Goal: Complete application form: Complete application form

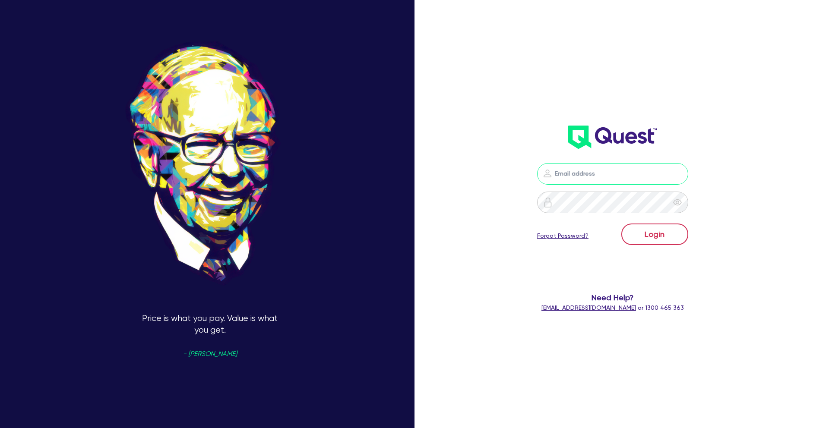
type input "[PERSON_NAME][EMAIL_ADDRESS][PERSON_NAME][DOMAIN_NAME]"
click at [660, 229] on button "Login" at bounding box center [654, 235] width 67 height 22
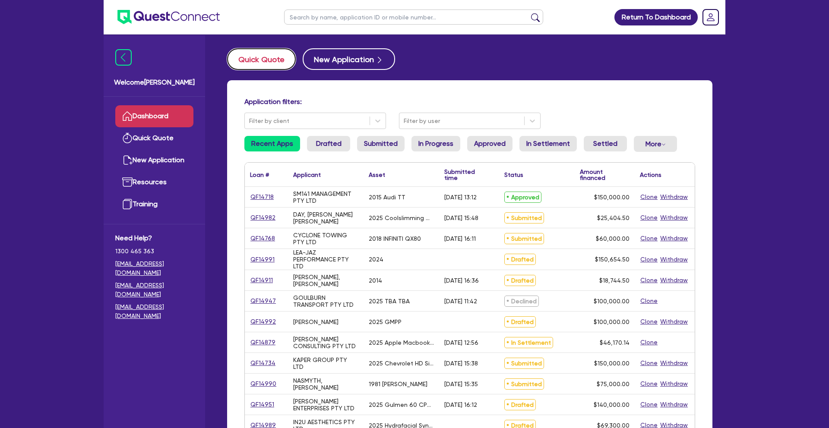
click at [268, 53] on button "Quick Quote" at bounding box center [261, 59] width 69 height 22
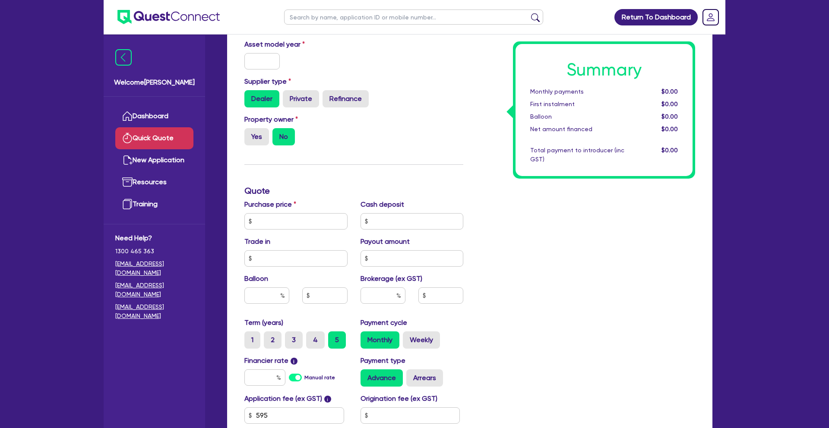
scroll to position [132, 0]
click at [284, 223] on input "text" at bounding box center [295, 220] width 103 height 16
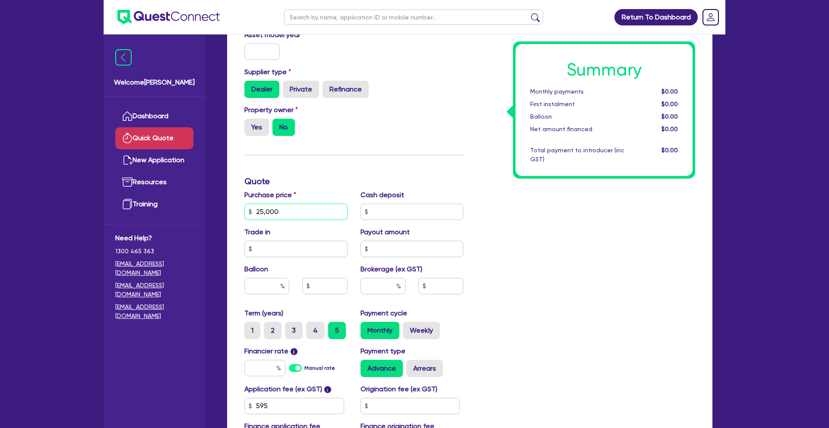
type input "25,000"
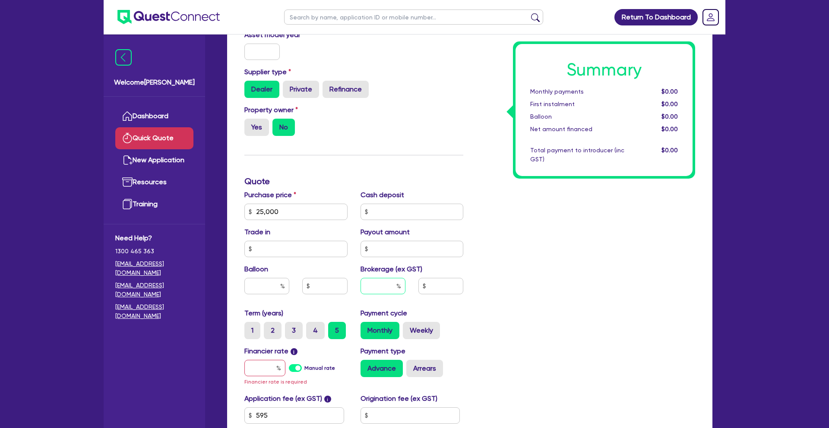
click at [392, 284] on input "text" at bounding box center [382, 286] width 45 height 16
type input "3"
click at [272, 366] on input "text" at bounding box center [264, 368] width 41 height 16
type input "8"
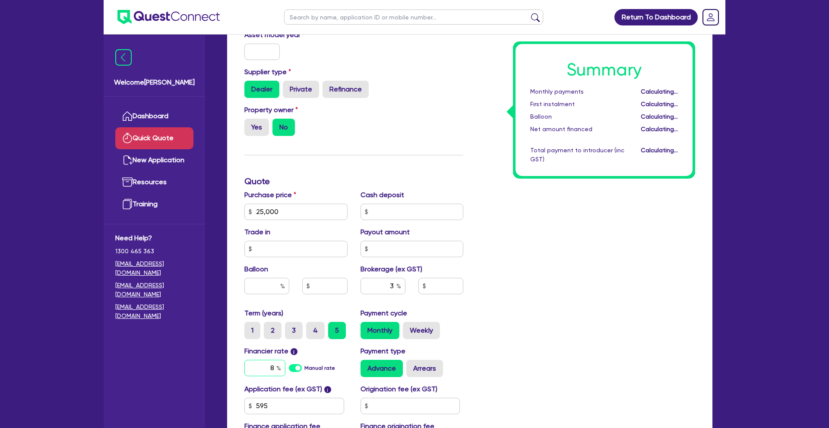
type input "769.64"
type input "8"
click at [543, 300] on div "Summary Monthly payments $533.79 First instalment $533.79 Balloon $0.00 Net amo…" at bounding box center [586, 207] width 232 height 505
drag, startPoint x: 281, startPoint y: 212, endPoint x: 235, endPoint y: 212, distance: 46.2
click at [235, 212] on div "Finance type Chattel Mortgage Business Loan Asset type category Select Cars and…" at bounding box center [469, 220] width 485 height 566
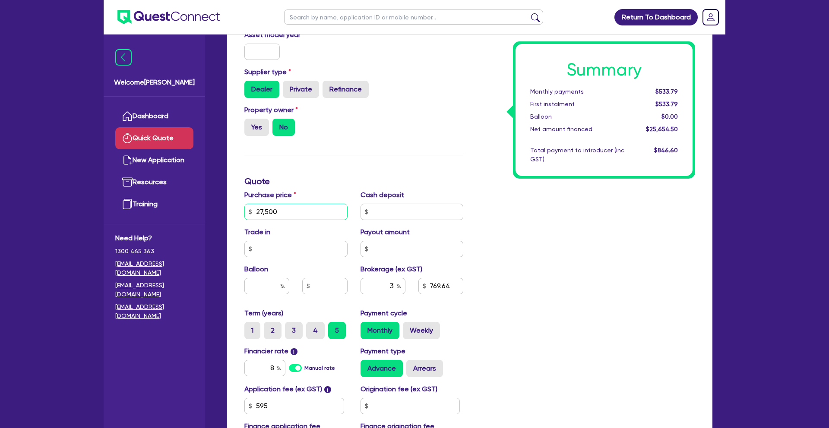
type input "27,500"
click at [510, 257] on div "Summary Monthly payments Calculating... First instalment Calculating... Balloon…" at bounding box center [586, 207] width 232 height 505
type input "844.64"
click at [420, 333] on label "Weekly" at bounding box center [421, 330] width 37 height 17
click at [408, 328] on input "Weekly" at bounding box center [406, 325] width 6 height 6
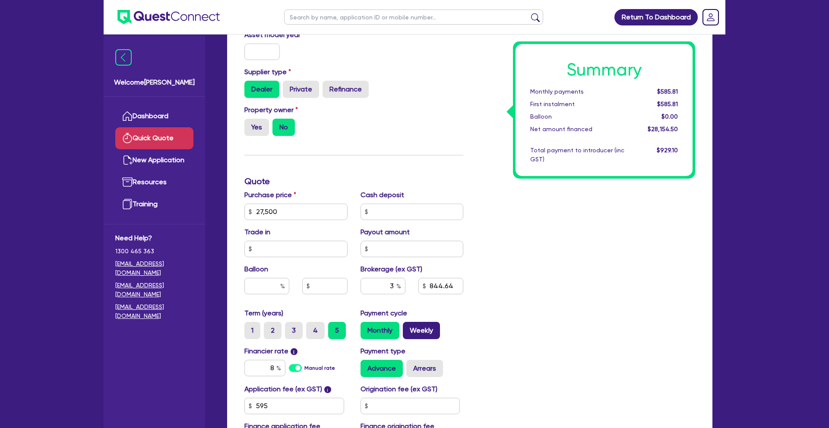
radio input "true"
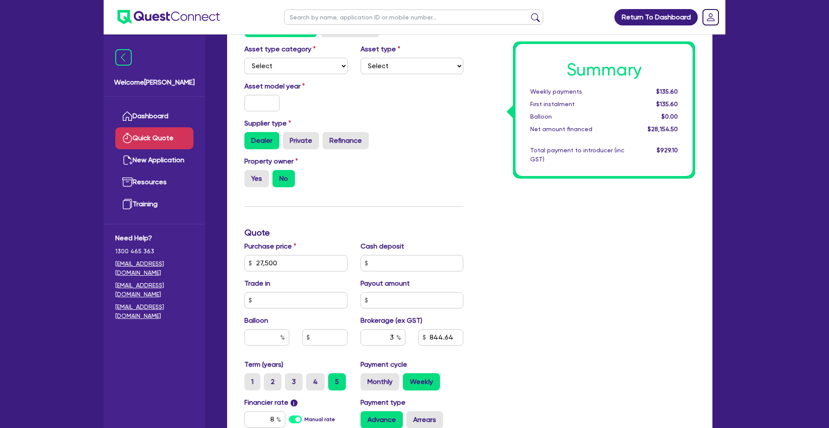
scroll to position [0, 0]
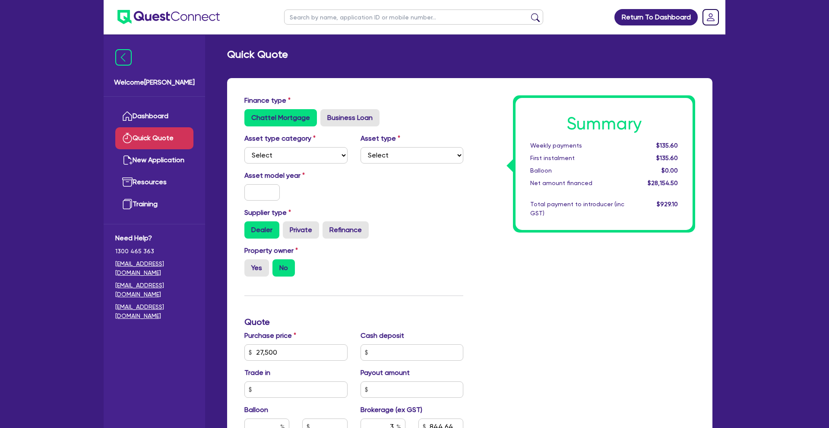
click at [421, 121] on div "Chattel Mortgage Business Loan" at bounding box center [353, 117] width 219 height 17
click at [147, 116] on link "Dashboard" at bounding box center [154, 116] width 78 height 22
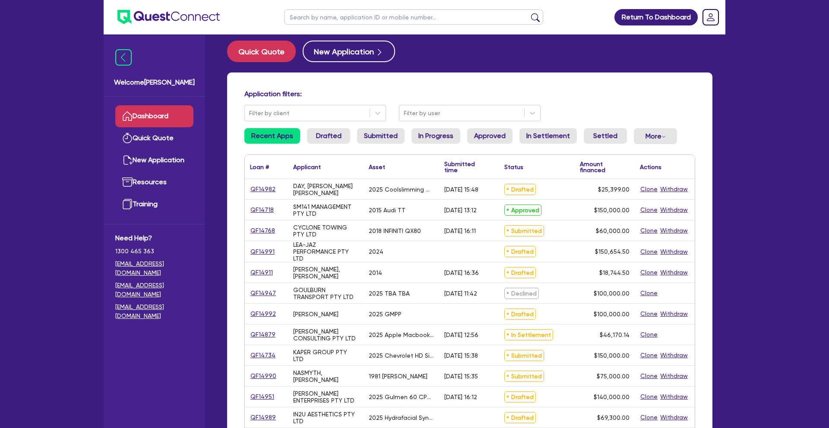
scroll to position [6, 0]
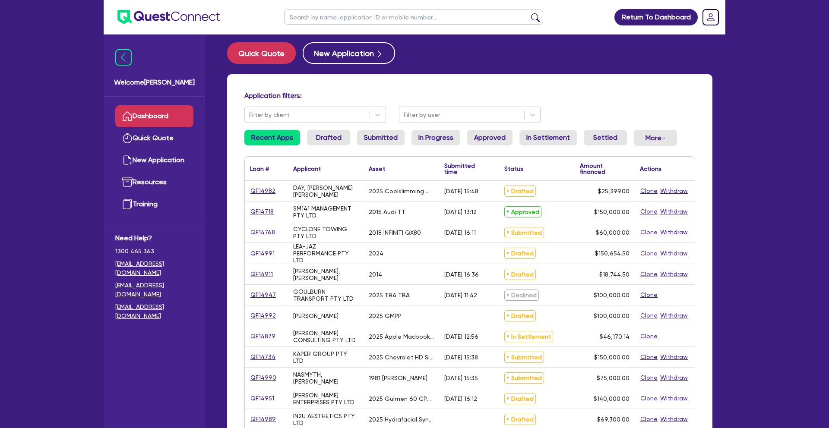
click at [351, 19] on input "text" at bounding box center [413, 16] width 259 height 15
type input "hb trans"
click at [528, 13] on button "submit" at bounding box center [535, 19] width 14 height 12
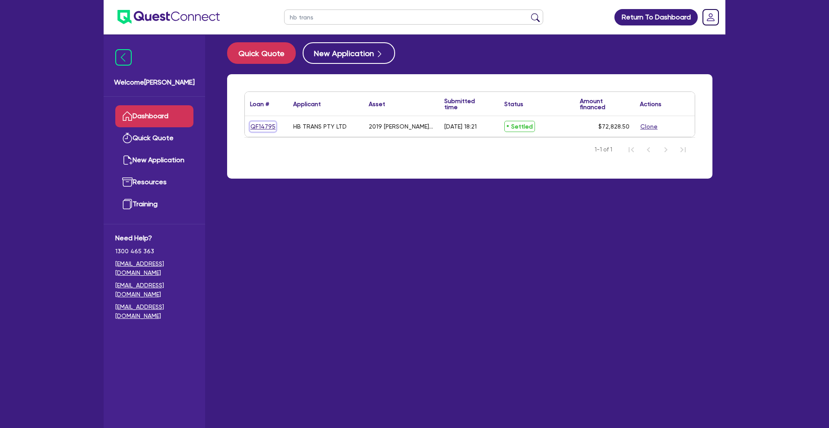
click at [262, 126] on link "QF14795" at bounding box center [263, 127] width 26 height 10
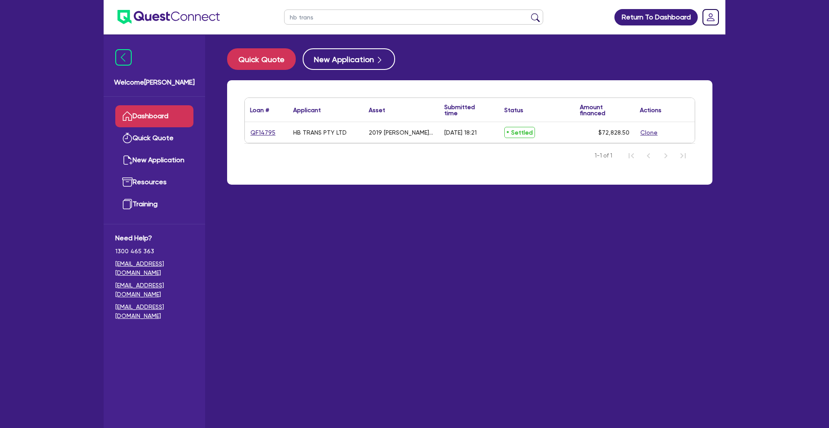
select select "PRIMARY_ASSETS"
select select "TRAILERS"
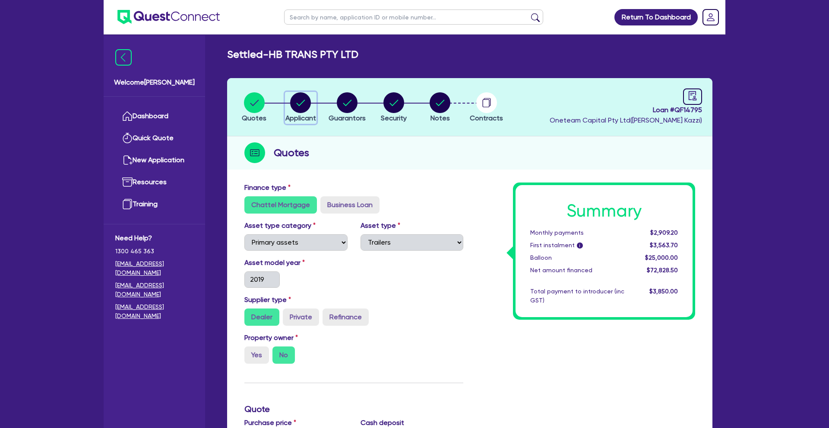
drag, startPoint x: 304, startPoint y: 103, endPoint x: 426, endPoint y: 150, distance: 131.1
click at [304, 103] on circle "button" at bounding box center [300, 102] width 21 height 21
select select "COMPANY"
select select "TRANSPORT_WAREHOUSING"
select select "PASSENGERS_FREIGHT_TRANSPORT"
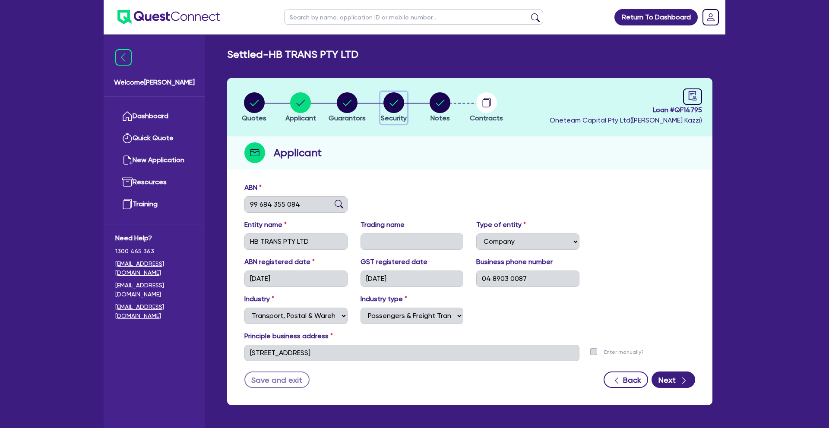
click at [398, 100] on icon "button" at bounding box center [393, 103] width 9 height 6
select select "PRIMARY_ASSETS"
select select "TRAILERS"
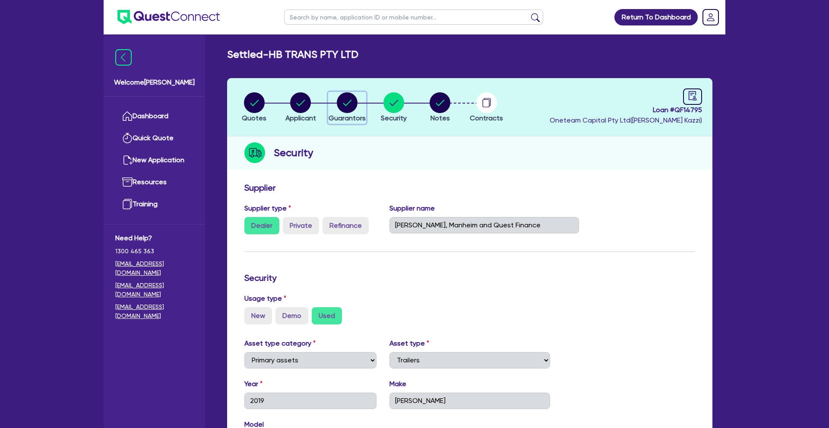
click at [353, 113] on button "Guarantors" at bounding box center [347, 108] width 38 height 32
select select "MR"
select select "VIC"
select select "SINGLE"
select select "EQUIPMENT"
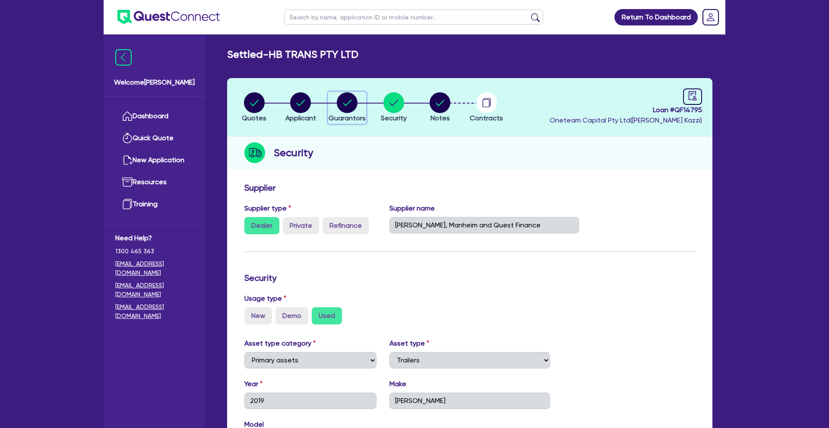
select select "CASH"
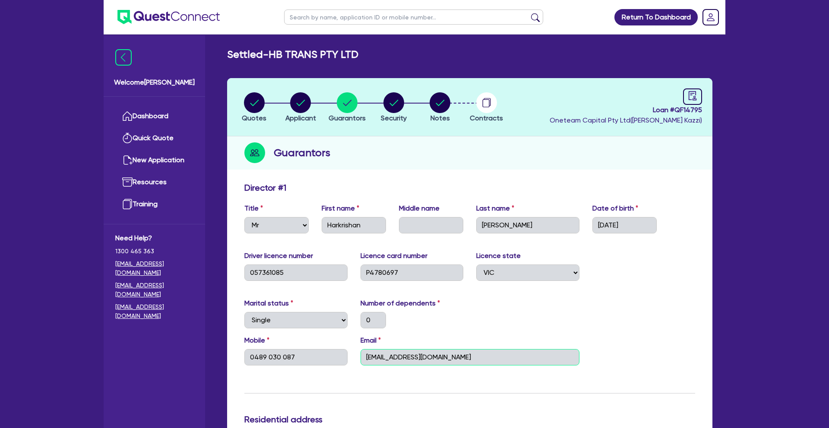
drag, startPoint x: 436, startPoint y: 357, endPoint x: 363, endPoint y: 354, distance: 73.4
click at [363, 355] on input "[EMAIL_ADDRESS][DOMAIN_NAME]" at bounding box center [469, 357] width 219 height 16
click at [160, 120] on link "Dashboard" at bounding box center [154, 116] width 78 height 22
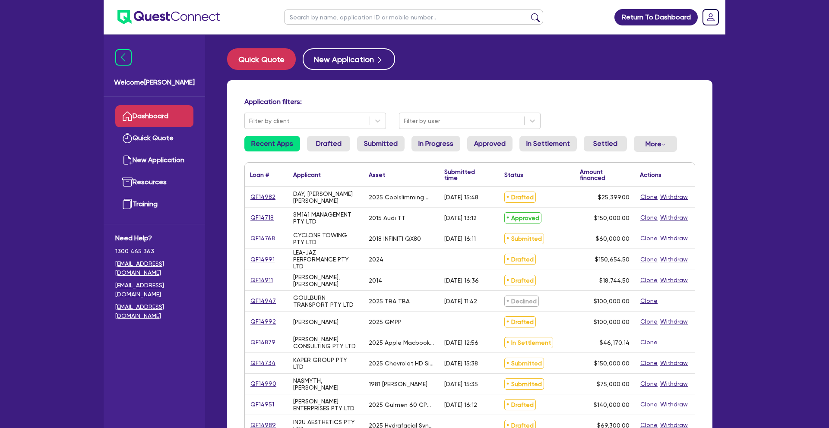
click at [312, 19] on input "text" at bounding box center [413, 16] width 259 height 15
type input "karan"
click at [528, 13] on button "submit" at bounding box center [535, 19] width 14 height 12
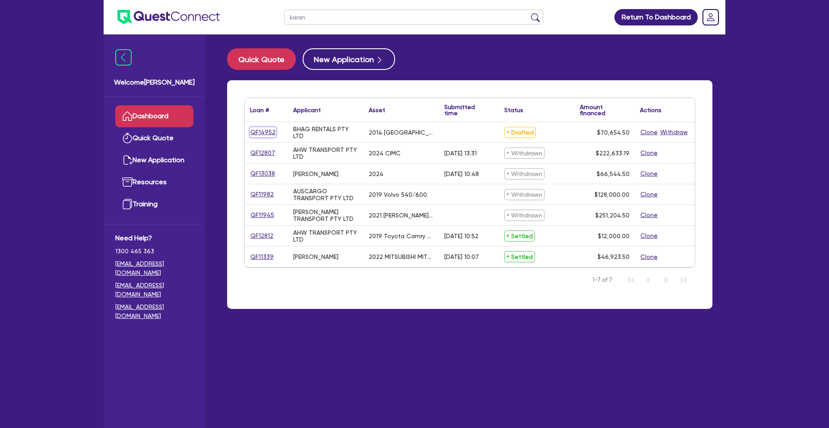
click at [266, 134] on link "QF14952" at bounding box center [263, 132] width 26 height 10
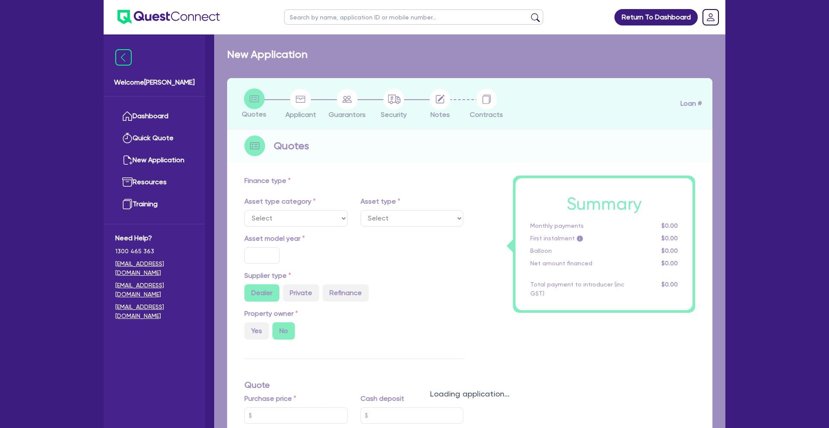
select select "PRIMARY_ASSETS"
type input "2014"
radio input "false"
radio input "true"
type input "120,000"
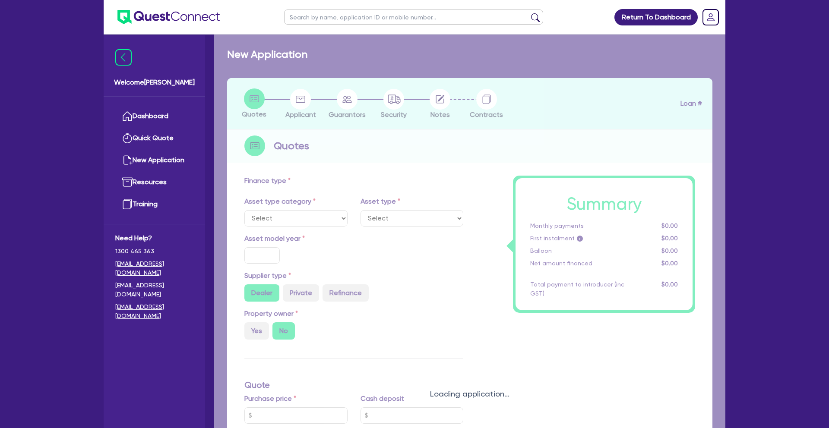
type input "50,000"
type input "14"
select select "HEAVY_TRUCKS"
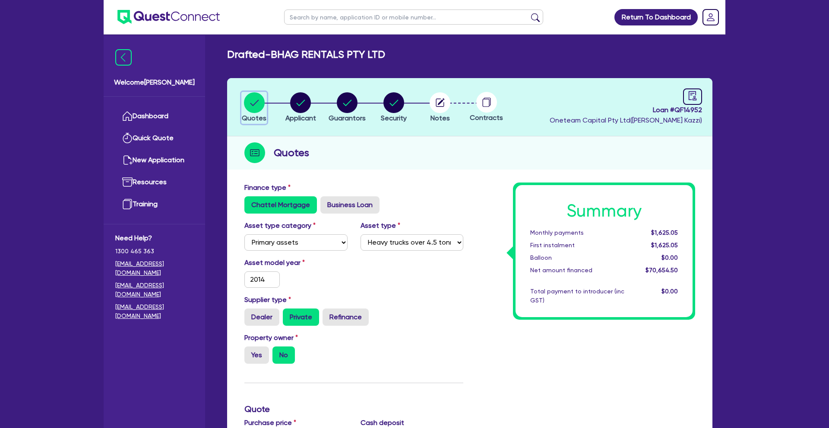
click at [253, 101] on circle "button" at bounding box center [254, 102] width 21 height 21
click at [346, 103] on circle "button" at bounding box center [347, 102] width 21 height 21
select select "MR"
select select "MARRIED"
select select "HOUSEHOLD_PERSONAL"
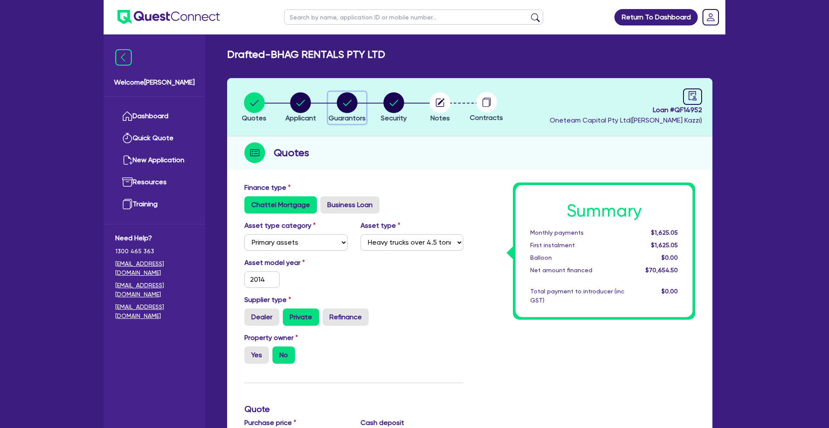
select select "VEHICLE"
select select "CASH"
select select "VEHICLE_LOAN"
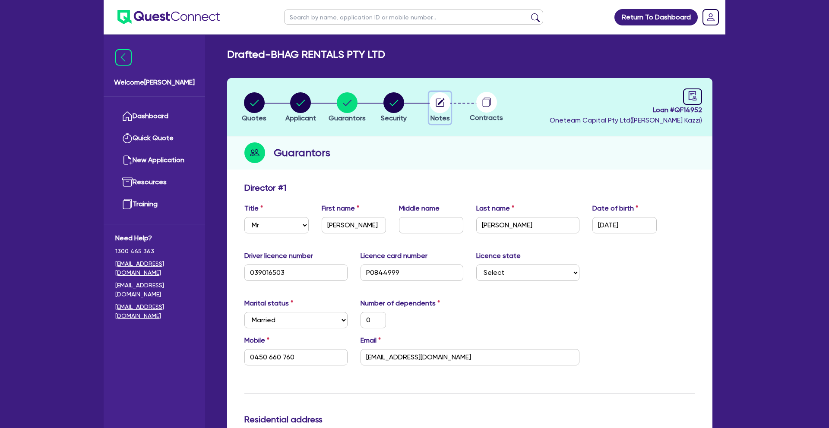
click at [440, 108] on circle "button" at bounding box center [439, 102] width 21 height 21
select select "Other"
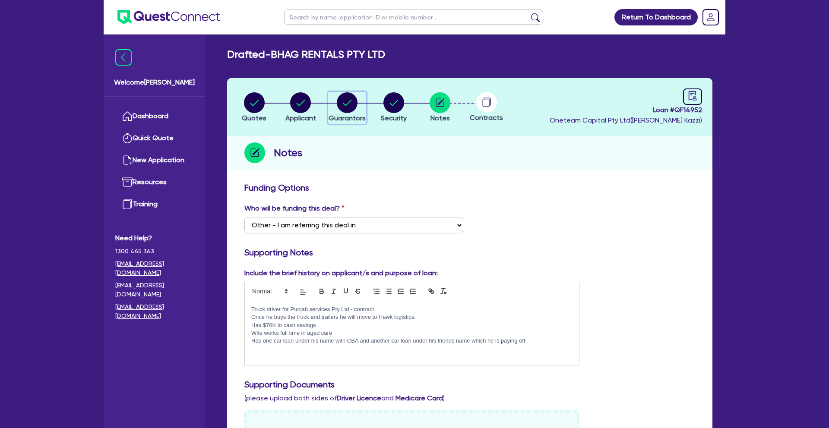
click at [344, 107] on circle "button" at bounding box center [347, 102] width 21 height 21
select select "MR"
select select "MARRIED"
select select "HOUSEHOLD_PERSONAL"
select select "VEHICLE"
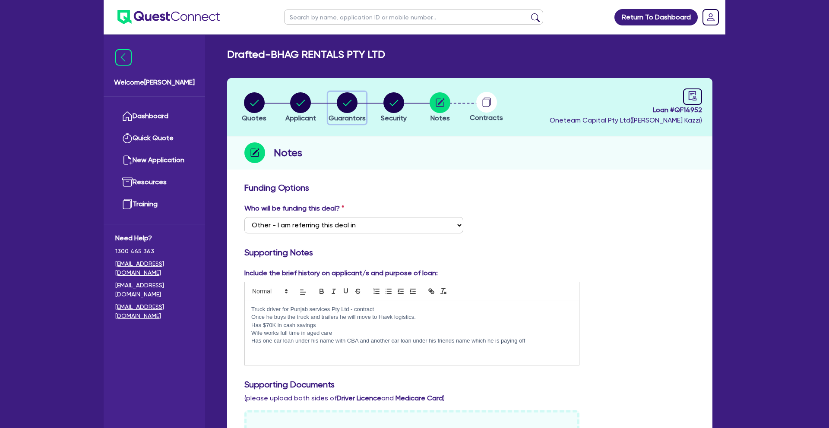
select select "VEHICLE"
select select "CASH"
select select "VEHICLE_LOAN"
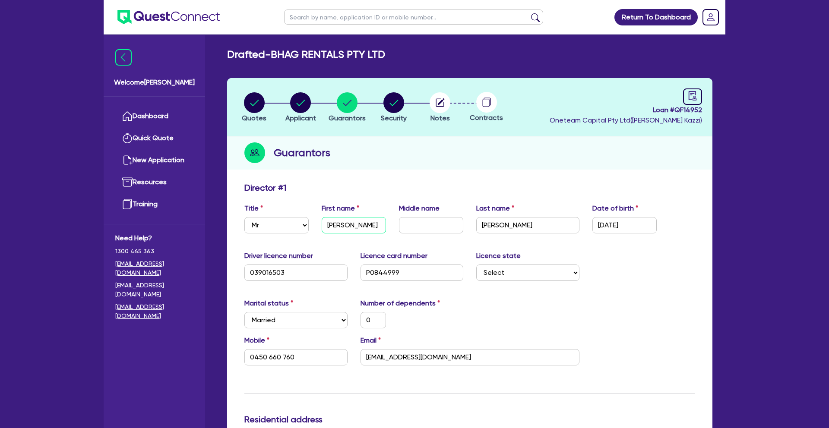
drag, startPoint x: 358, startPoint y: 228, endPoint x: 328, endPoint y: 227, distance: 30.3
click at [320, 228] on div "First name [PERSON_NAME]" at bounding box center [353, 218] width 77 height 30
click at [442, 101] on circle "button" at bounding box center [439, 102] width 21 height 21
select select "Other"
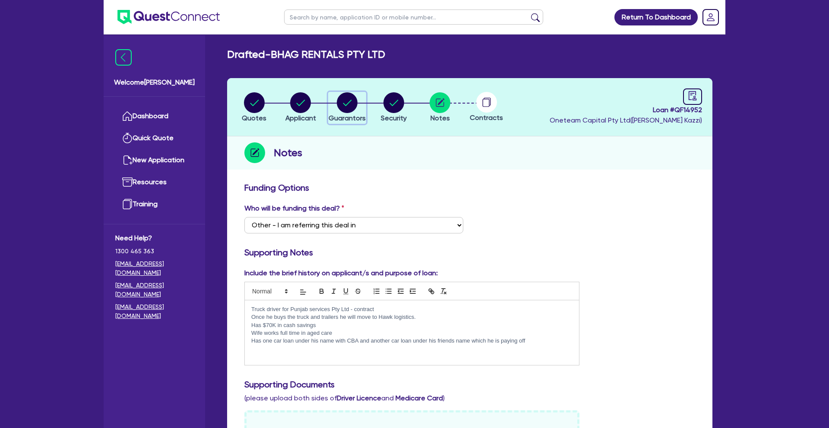
click at [354, 106] on circle "button" at bounding box center [347, 102] width 21 height 21
select select "MR"
select select "MARRIED"
select select "HOUSEHOLD_PERSONAL"
select select "VEHICLE"
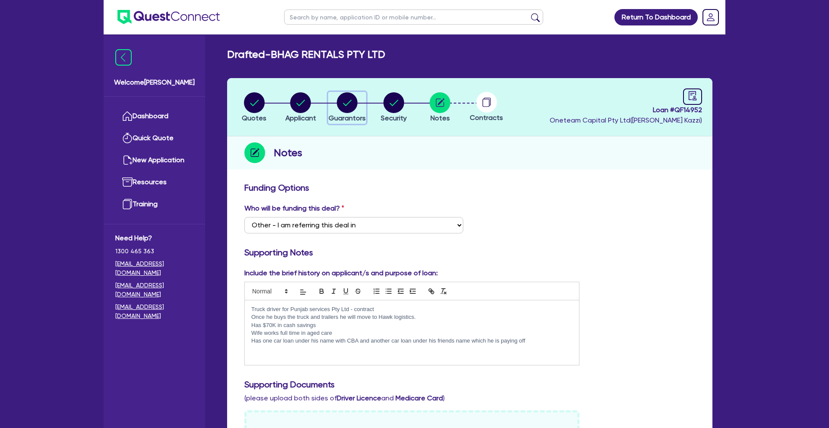
select select "VEHICLE"
select select "CASH"
select select "VEHICLE_LOAN"
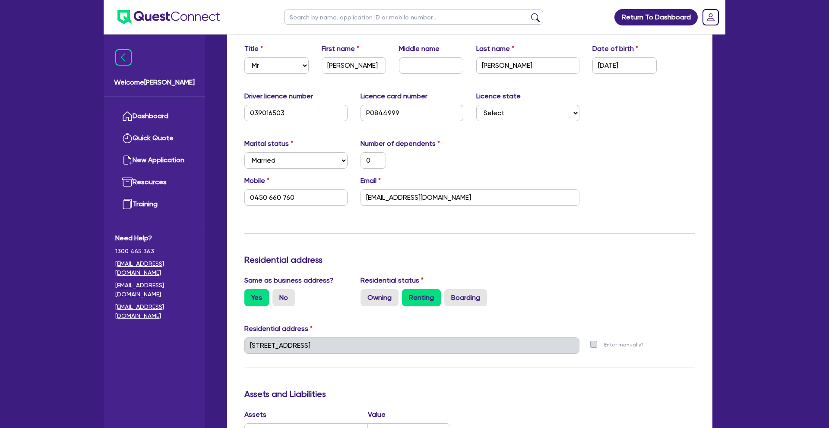
scroll to position [160, 0]
drag, startPoint x: 415, startPoint y: 199, endPoint x: 361, endPoint y: 197, distance: 53.5
click at [354, 198] on div "Email [EMAIL_ADDRESS][DOMAIN_NAME]" at bounding box center [470, 190] width 232 height 30
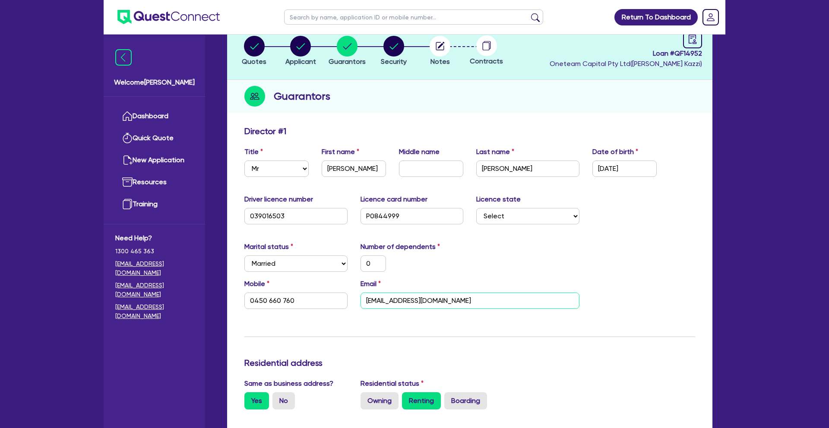
scroll to position [0, 0]
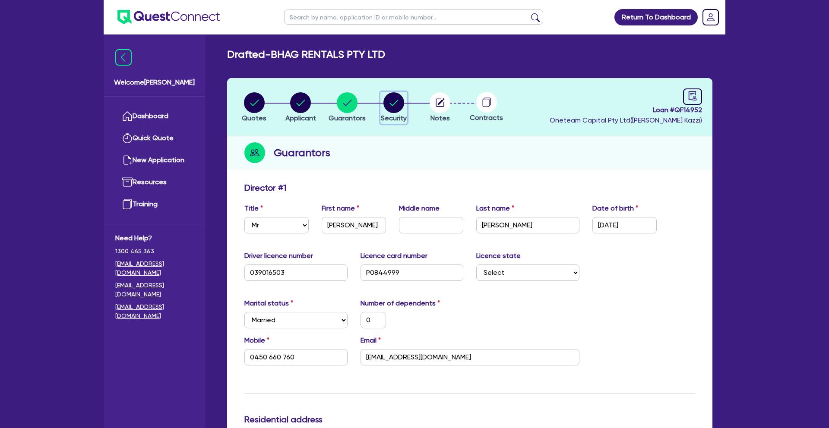
click at [392, 102] on circle "button" at bounding box center [393, 102] width 21 height 21
select select "PRIMARY_ASSETS"
select select "HEAVY_TRUCKS"
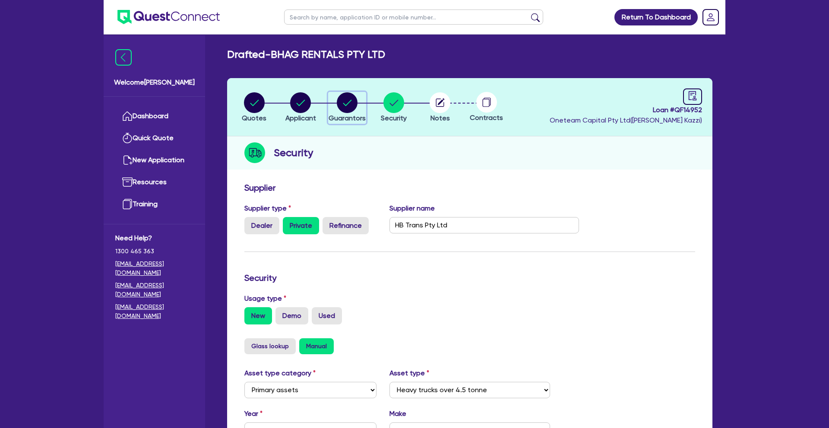
click at [347, 110] on circle "button" at bounding box center [347, 102] width 21 height 21
select select "MR"
select select "MARRIED"
select select "HOUSEHOLD_PERSONAL"
select select "VEHICLE"
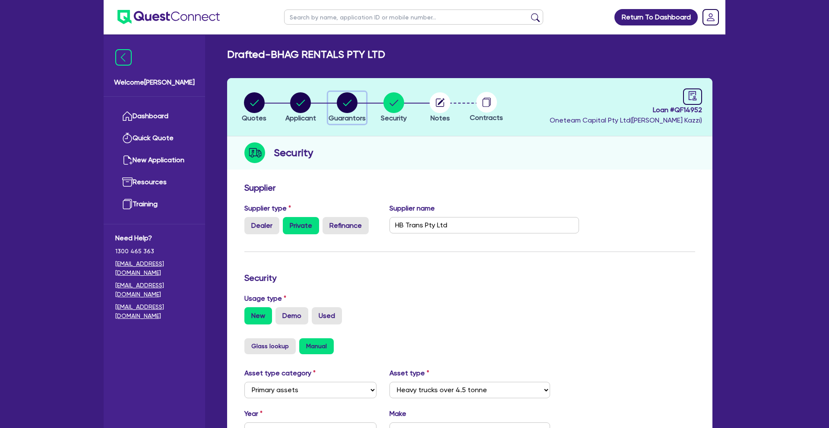
select select "VEHICLE"
select select "CASH"
select select "VEHICLE_LOAN"
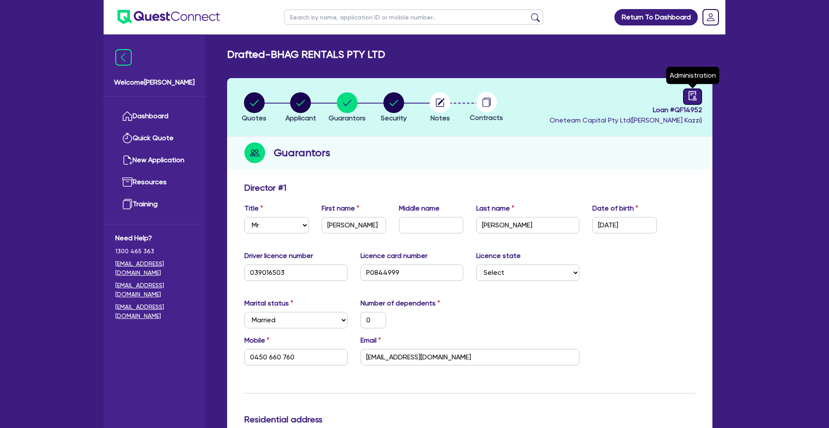
click at [691, 94] on icon "audit" at bounding box center [692, 95] width 9 height 9
select select "DRAFTED_NEW"
select select "Other"
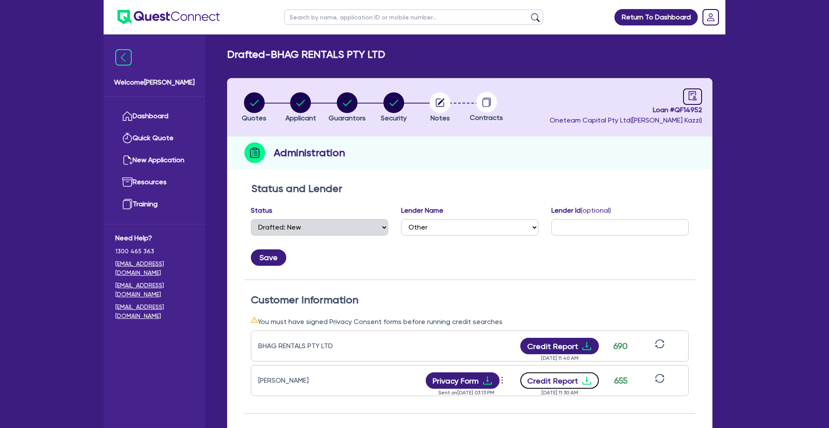
click at [562, 379] on button "Credit Report" at bounding box center [559, 380] width 79 height 16
click at [304, 105] on circle "button" at bounding box center [300, 102] width 21 height 21
select select "COMPANY"
select select "TRANSPORT_WAREHOUSING"
select select "PASSENGERS_FREIGHT_TRANSPORT"
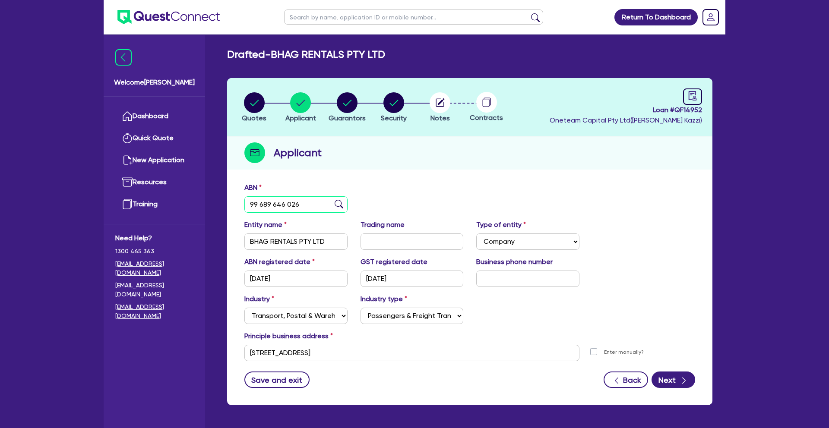
drag, startPoint x: 285, startPoint y: 205, endPoint x: 247, endPoint y: 202, distance: 38.1
click at [246, 202] on input "99 689 646 026" at bounding box center [295, 204] width 103 height 16
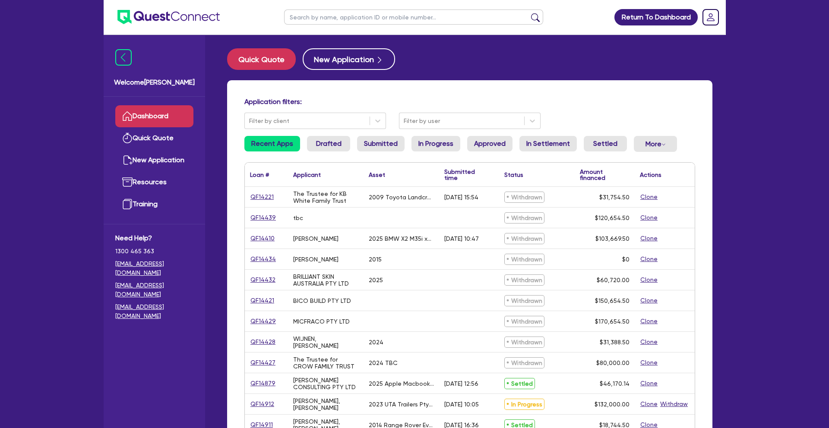
click at [321, 18] on input "text" at bounding box center [413, 16] width 259 height 15
type input "karan"
click at [528, 13] on button "submit" at bounding box center [535, 19] width 14 height 12
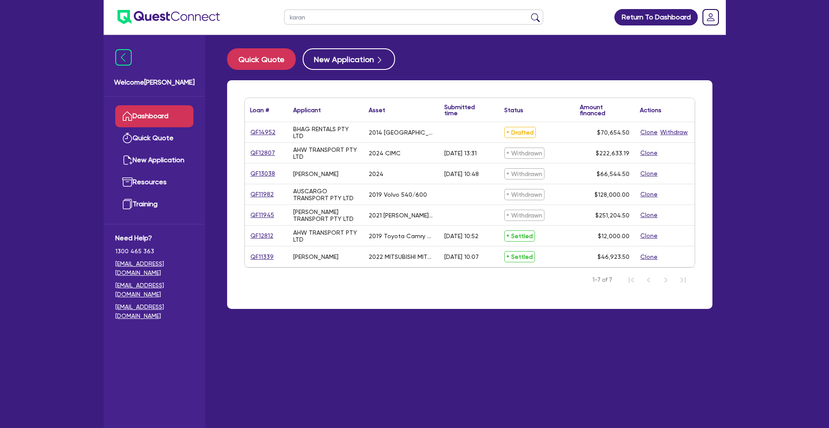
scroll to position [1, 0]
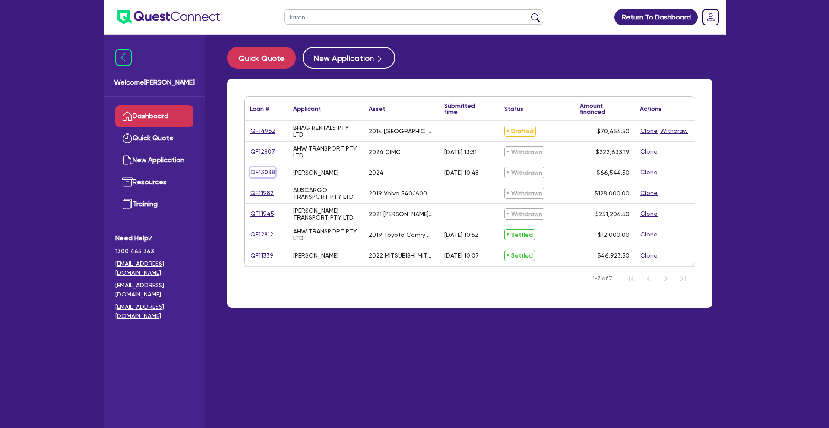
click at [270, 171] on link "QF13038" at bounding box center [262, 172] width 25 height 10
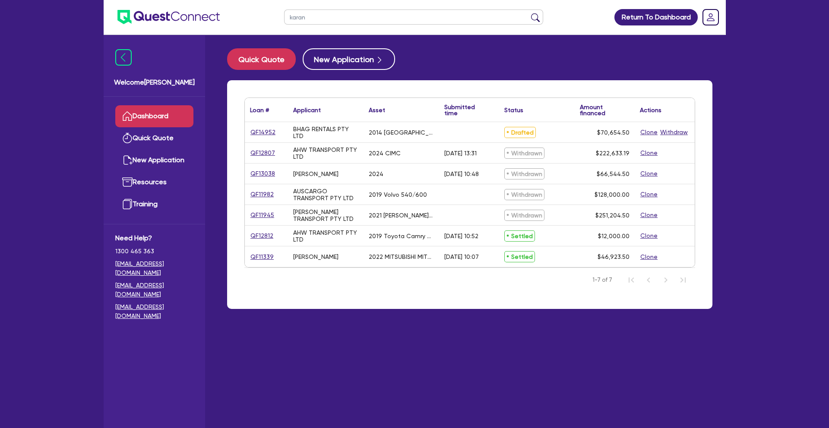
select select "CARS_AND_LIGHT_TRUCKS"
select select "PASSENGER_VEHICLES"
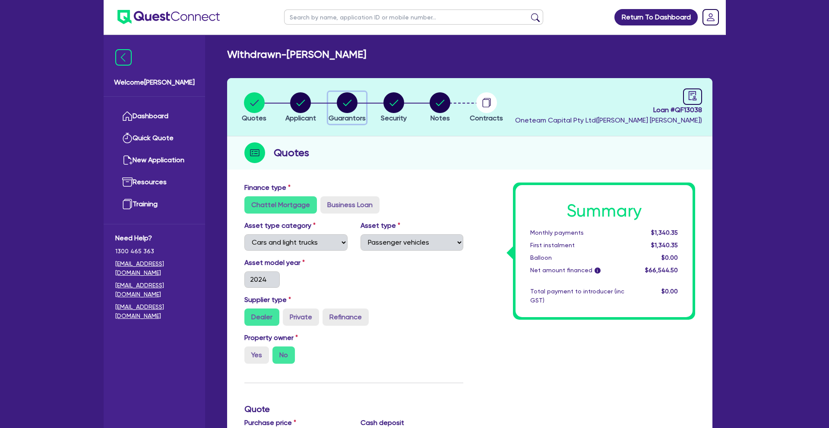
click at [342, 106] on circle "button" at bounding box center [347, 102] width 21 height 21
select select "MR"
select select "[GEOGRAPHIC_DATA]"
select select "SINGLE"
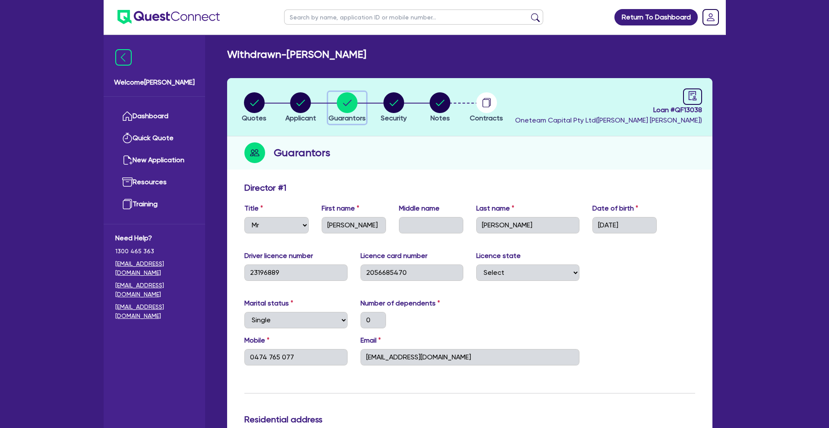
select select "CARS_AND_LIGHT_TRUCKS"
select select "PASSENGER_VEHICLES"
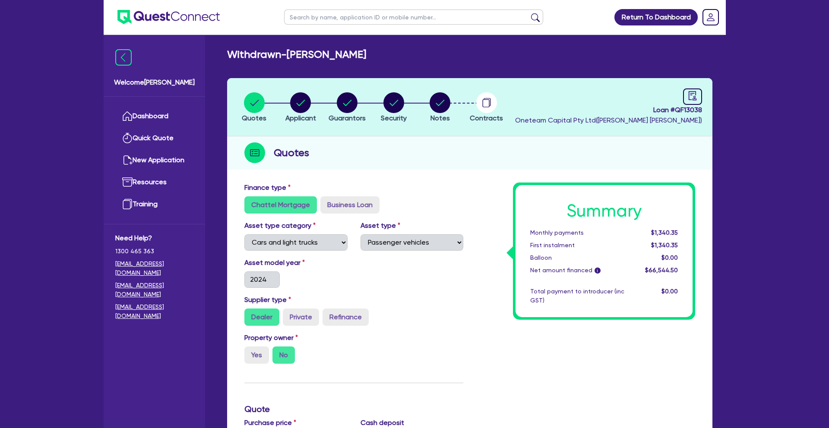
scroll to position [1, 0]
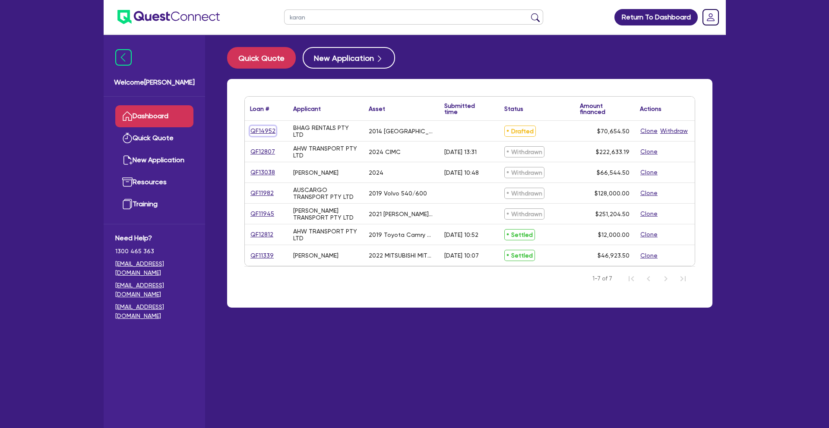
click at [268, 132] on link "QF14952" at bounding box center [263, 131] width 26 height 10
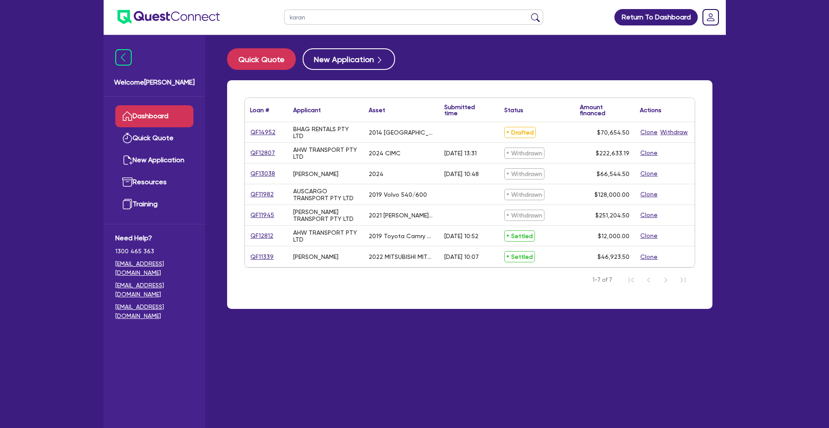
select select "PRIMARY_ASSETS"
select select "HEAVY_TRUCKS"
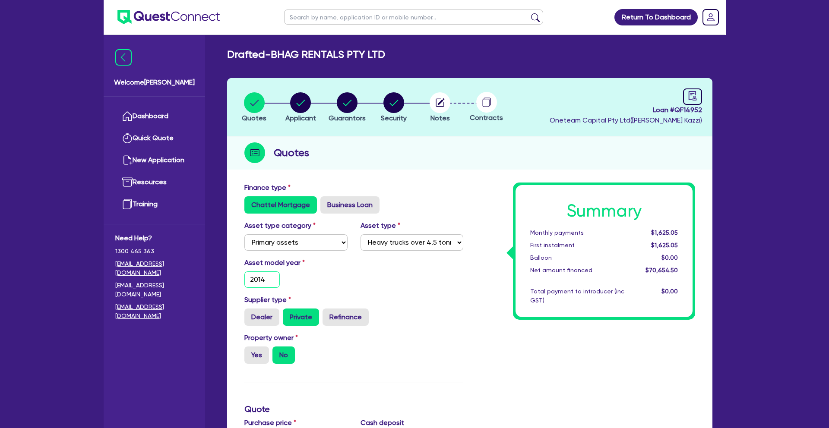
drag, startPoint x: 236, startPoint y: 278, endPoint x: 227, endPoint y: 278, distance: 9.1
type input "120,000"
type input "50,000"
click at [358, 106] on div "button" at bounding box center [346, 102] width 37 height 21
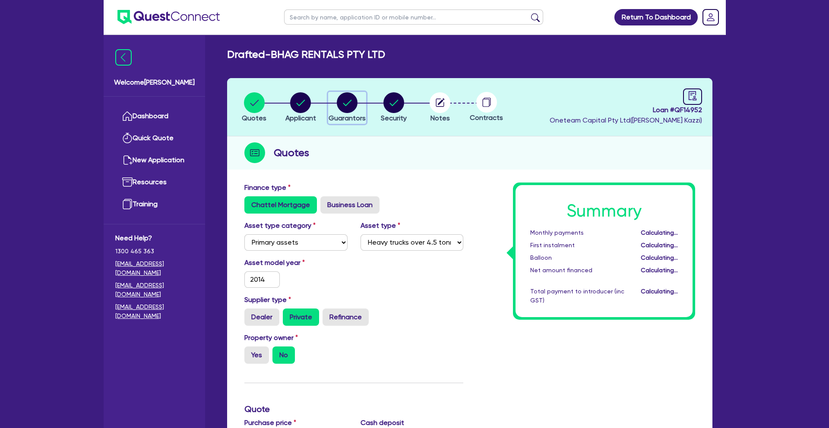
type input "120,000"
type input "50,000"
select select "MR"
select select "MARRIED"
select select "HOUSEHOLD_PERSONAL"
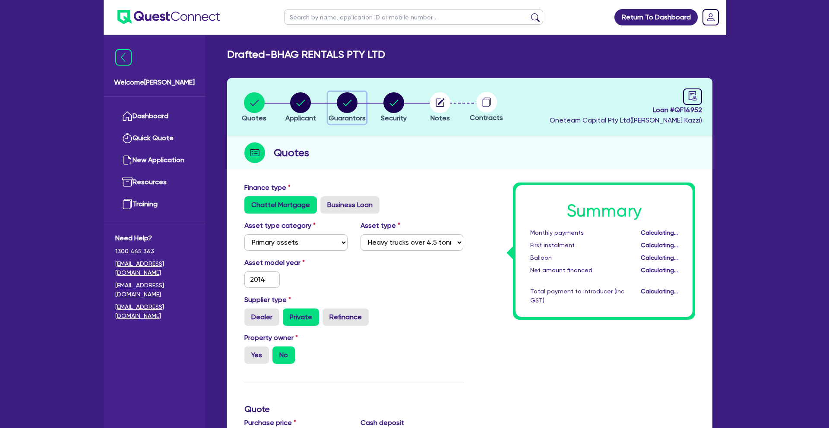
select select "VEHICLE"
select select "CASH"
select select "VEHICLE_LOAN"
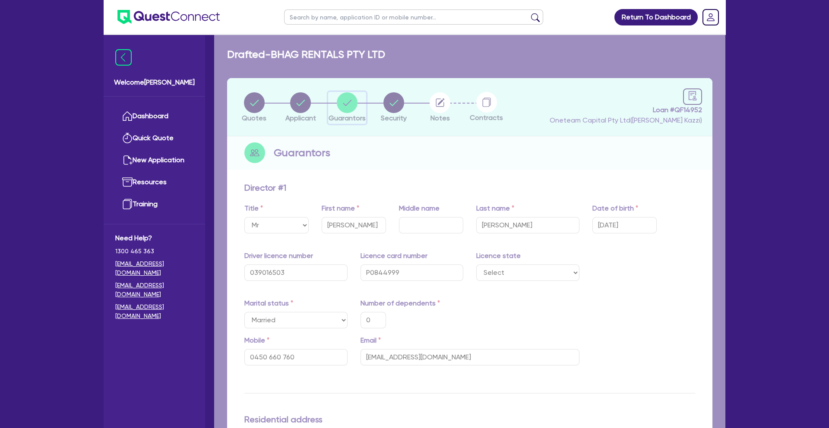
type input "0"
type input "0450 660 760"
type input "15,000"
type input "25,000"
type input "15,000"
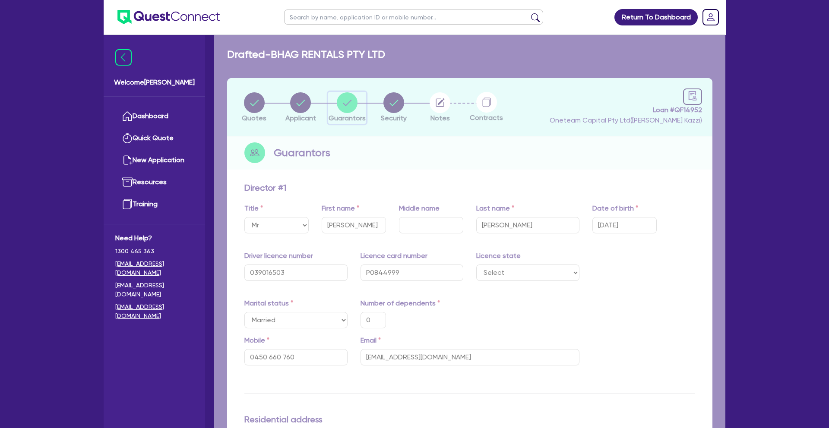
type input "70,000"
type input "10,000"
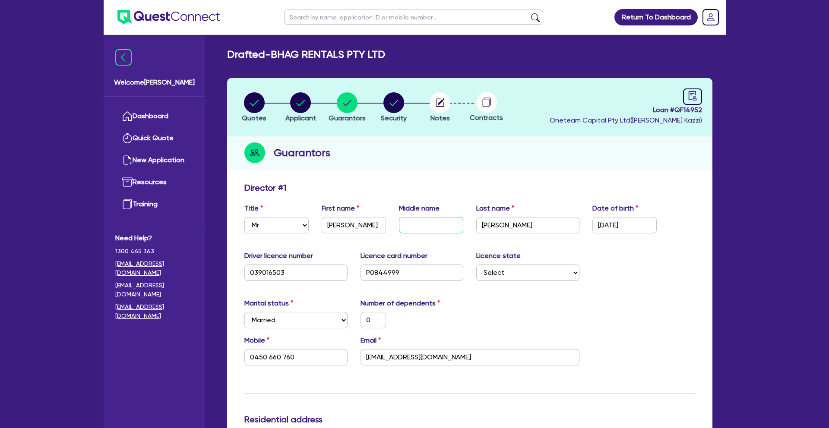
click at [412, 226] on input "text" at bounding box center [431, 225] width 64 height 16
type input "S"
type input "0"
type input "0450 660 760"
type input "15,000"
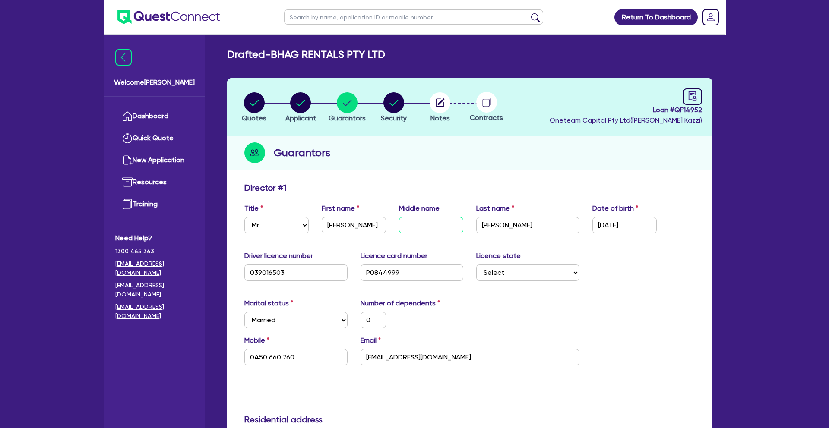
type input "25,000"
type input "15,000"
type input "70,000"
type input "10,000"
type input "Si"
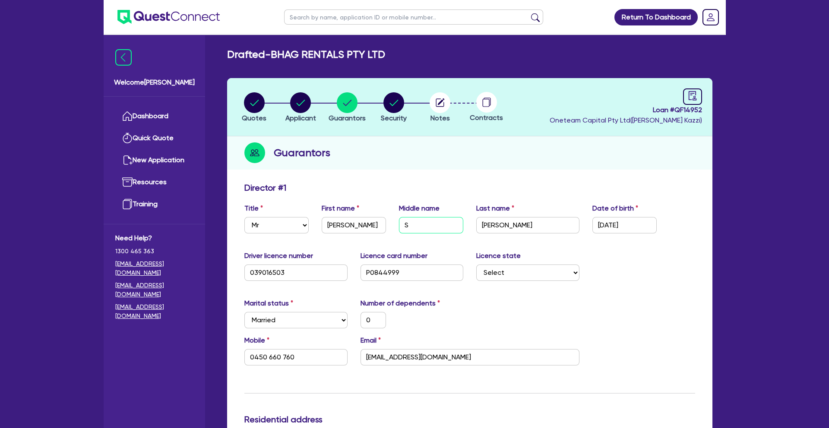
type input "0"
type input "0450 660 760"
type input "15,000"
type input "25,000"
type input "15,000"
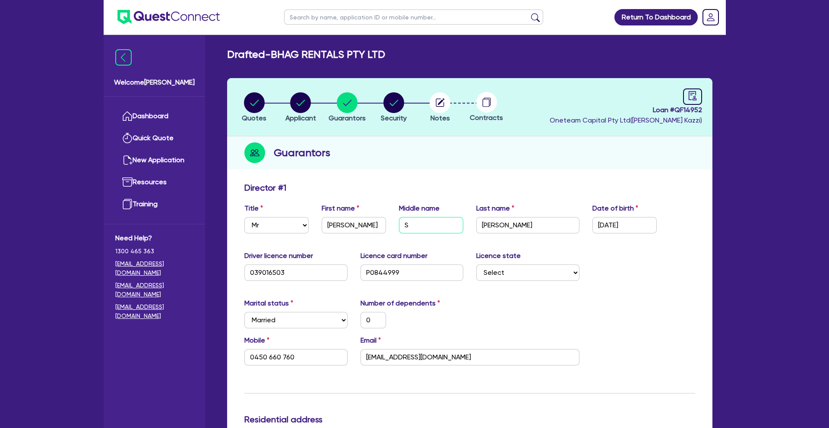
type input "70,000"
type input "10,000"
type input "Sin"
type input "0"
type input "0450 660 760"
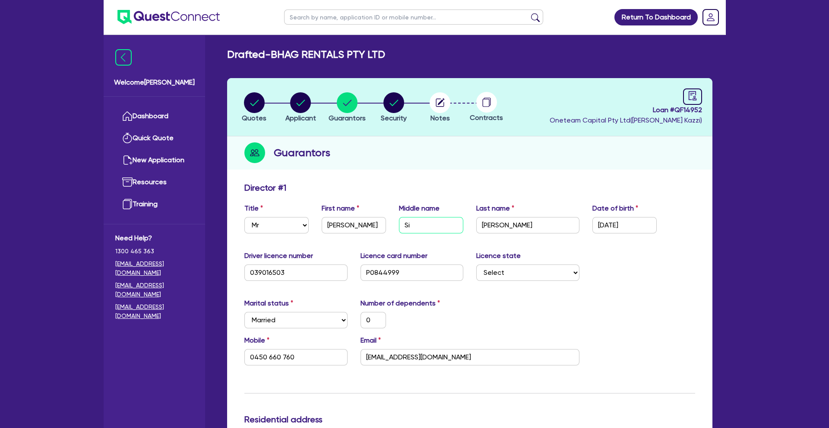
type input "15,000"
type input "25,000"
type input "15,000"
type input "70,000"
type input "10,000"
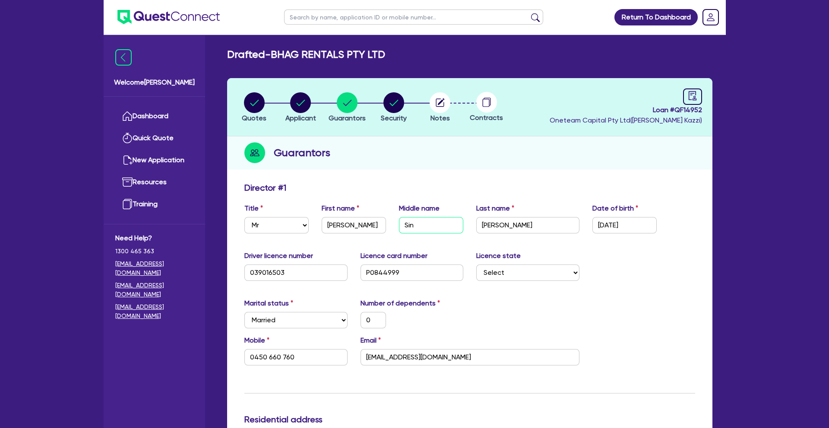
type input "Sing"
type input "0"
type input "0450 660 760"
type input "15,000"
type input "25,000"
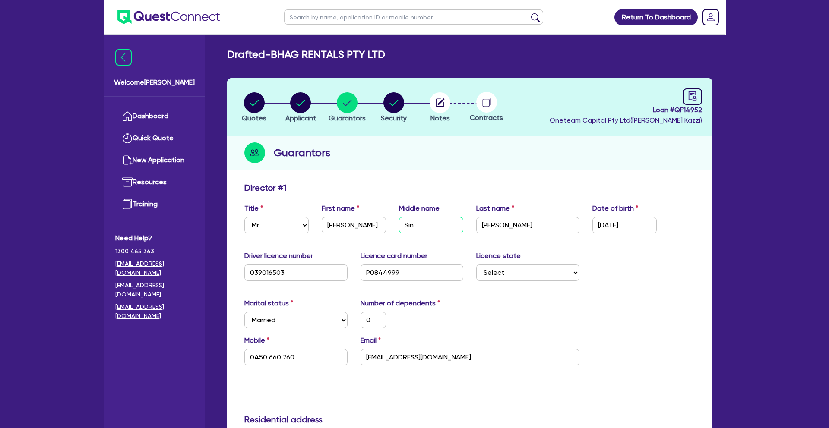
type input "15,000"
type input "70,000"
type input "10,000"
type input "[PERSON_NAME]"
type input "0"
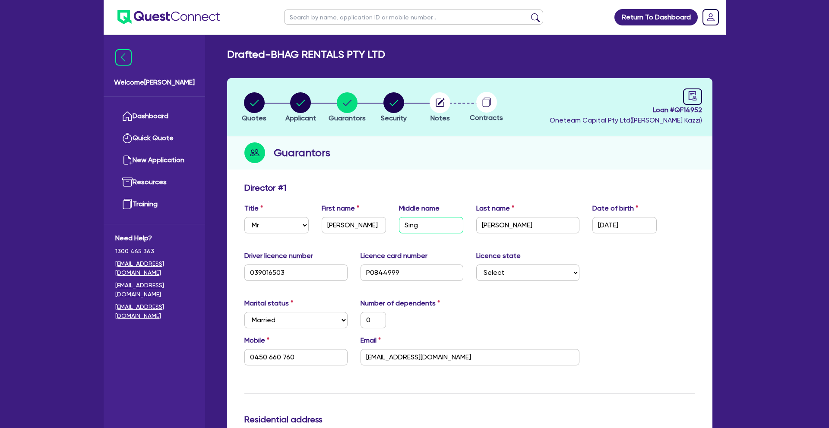
type input "0450 660 760"
type input "15,000"
type input "25,000"
type input "15,000"
type input "70,000"
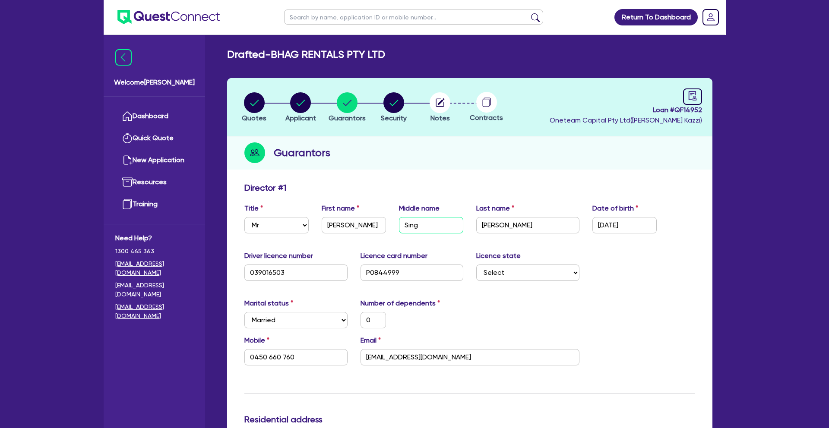
type input "10,000"
type input "[PERSON_NAME]"
click at [306, 22] on input "text" at bounding box center [413, 16] width 259 height 15
paste input "QF14948"
type input "QF14948"
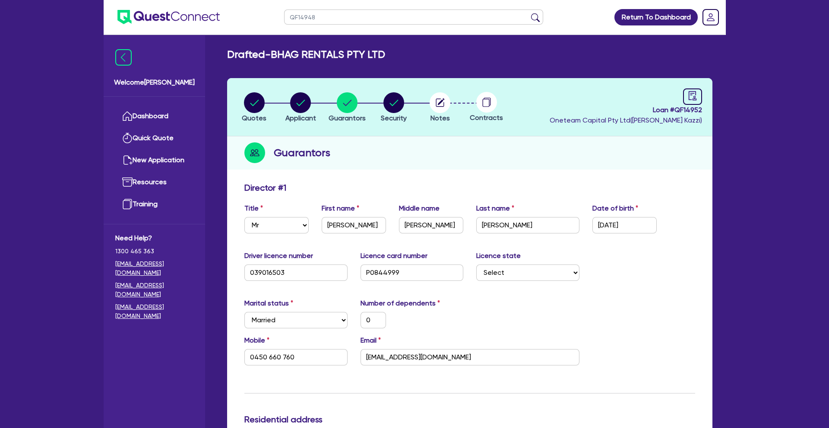
click button "submit" at bounding box center [535, 19] width 14 height 12
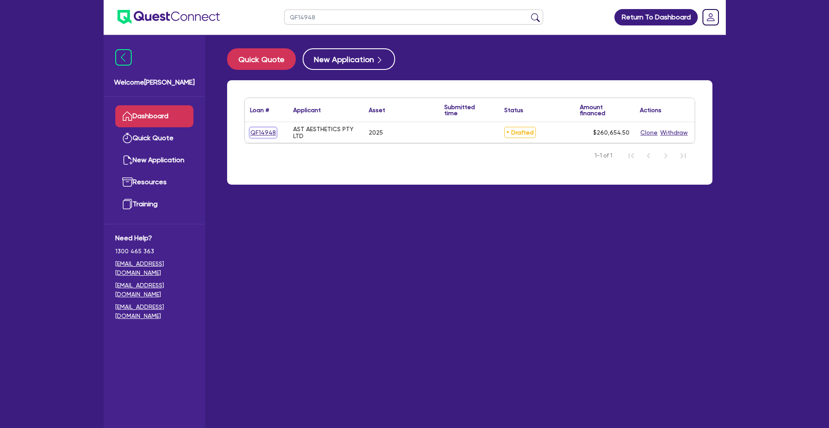
click at [259, 130] on link "QF14948" at bounding box center [263, 133] width 26 height 10
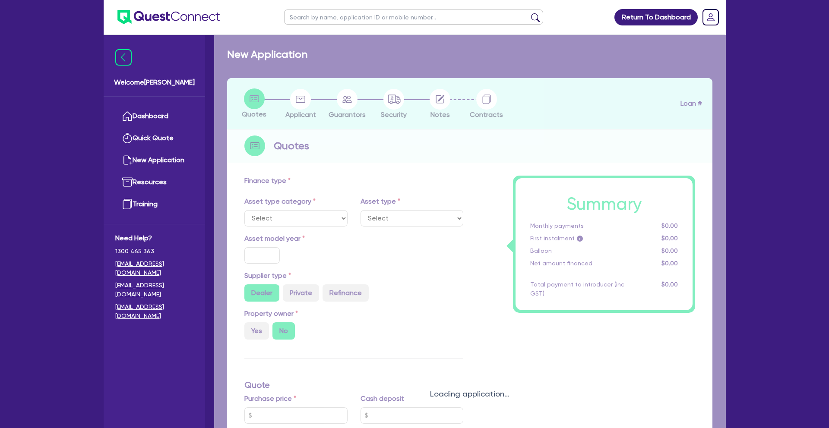
select select "TERTIARY_ASSETS"
type input "2025"
radio input "true"
type input "260,000"
type input "12"
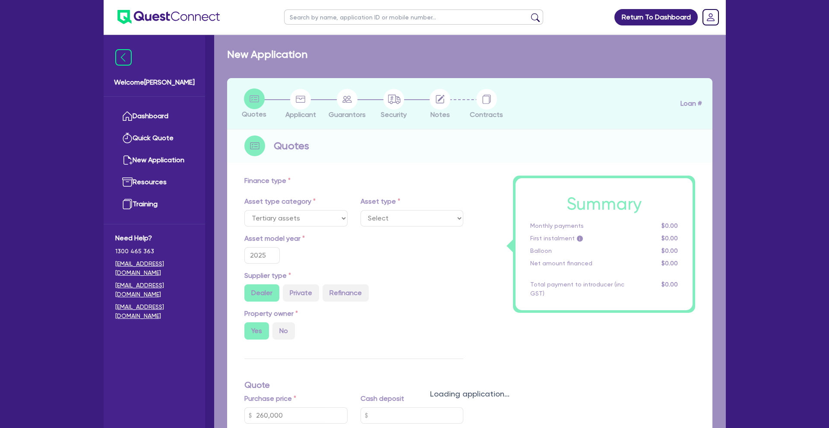
select select "BEAUTY_EQUIPMENT"
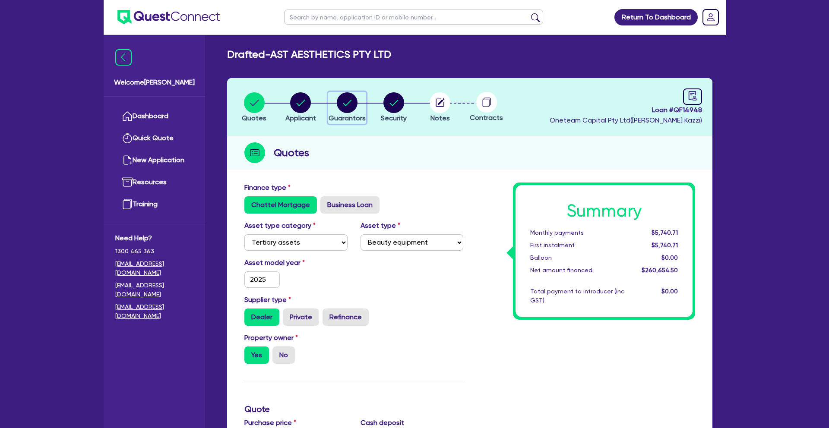
click at [353, 110] on circle "button" at bounding box center [347, 102] width 21 height 21
select select "MRS"
select select "WA"
select select "MARRIED"
select select "PROPERTY"
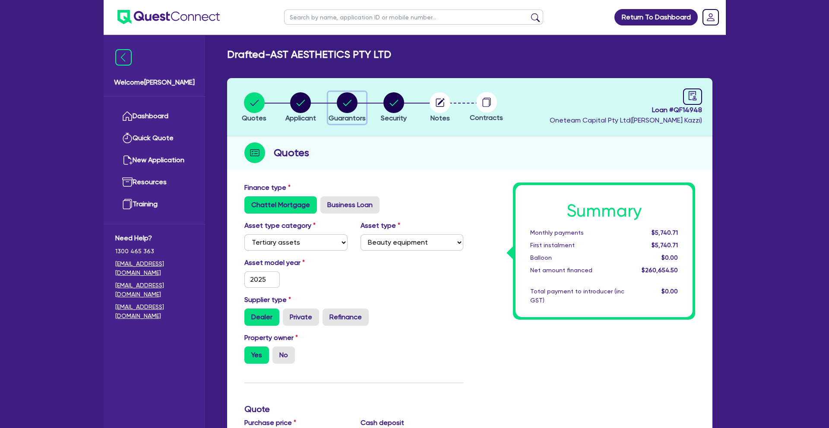
select select "VEHICLE"
select select "CASH"
select select "MORTGAGE"
select select "VEHICLE_LOAN"
